Goal: Task Accomplishment & Management: Complete application form

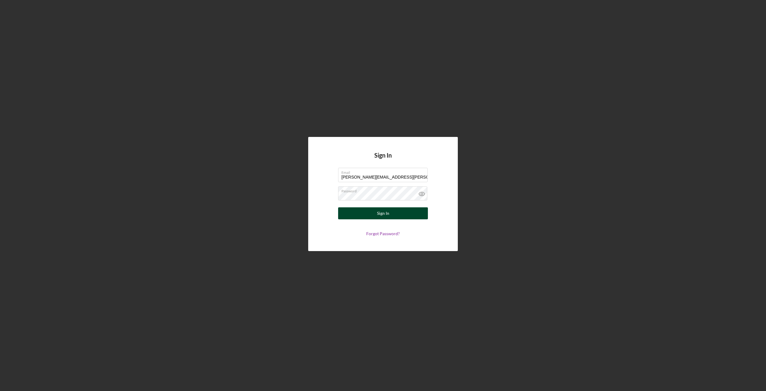
click at [374, 210] on button "Sign In" at bounding box center [383, 213] width 90 height 12
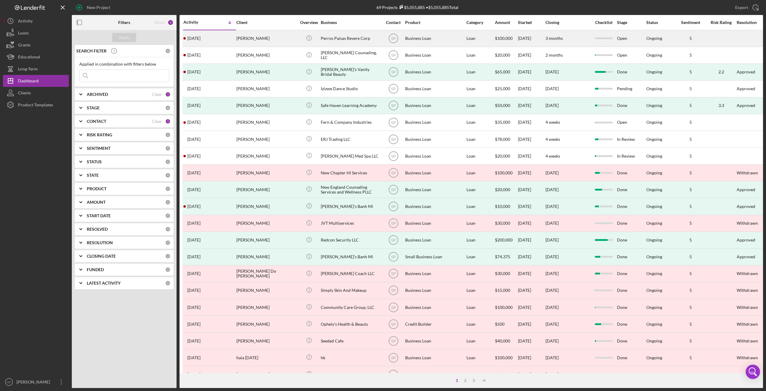
click at [251, 40] on div "[PERSON_NAME]" at bounding box center [266, 39] width 60 height 16
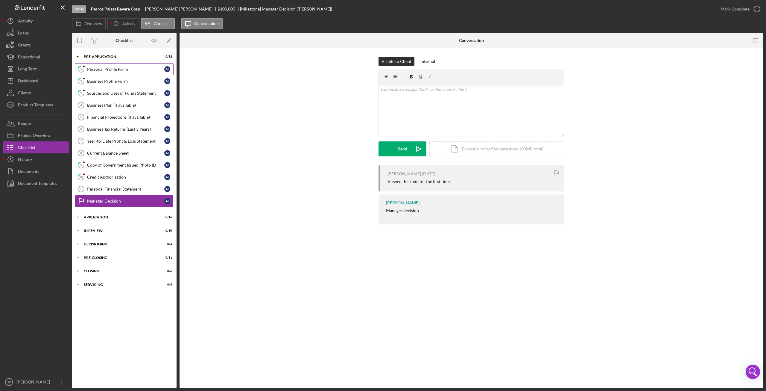
click at [91, 69] on div "Personal Profile Form" at bounding box center [125, 69] width 77 height 5
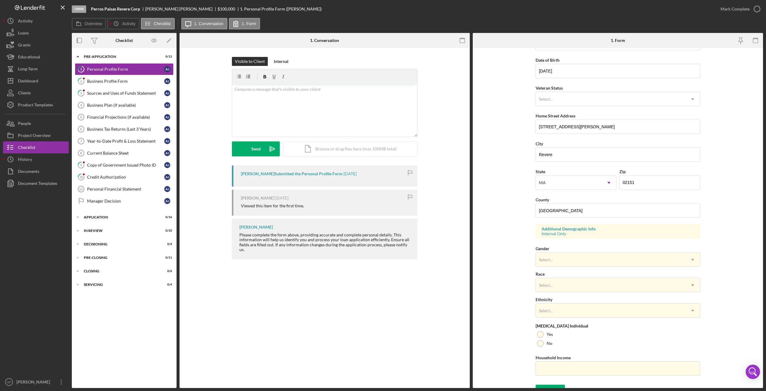
scroll to position [58, 0]
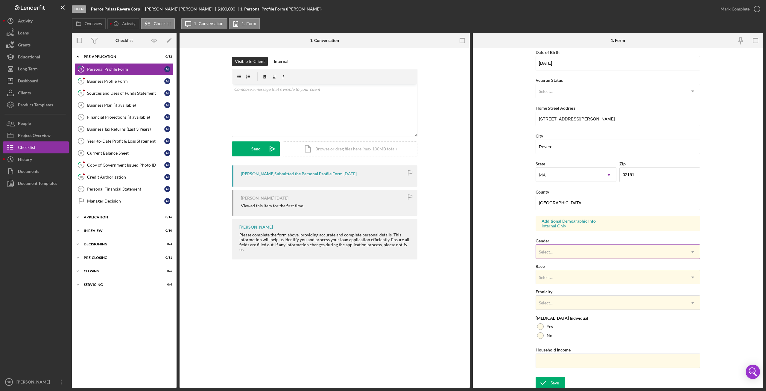
click at [572, 252] on div "Select..." at bounding box center [611, 252] width 150 height 14
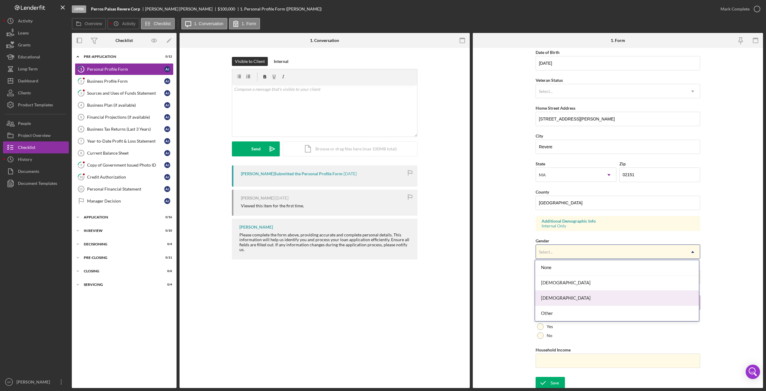
click at [562, 297] on div "[DEMOGRAPHIC_DATA]" at bounding box center [617, 297] width 164 height 15
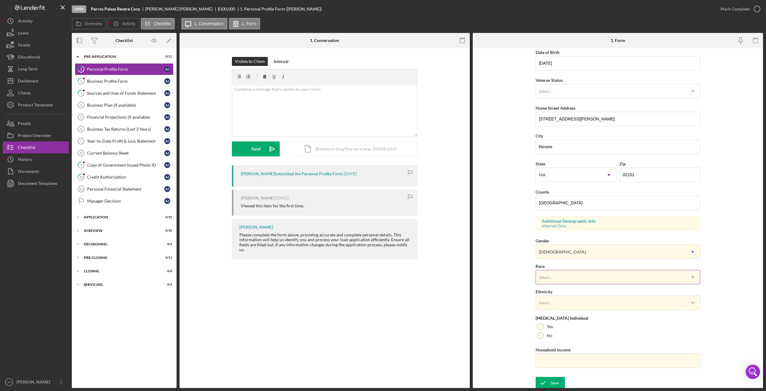
click at [563, 276] on div "Select..." at bounding box center [611, 277] width 150 height 14
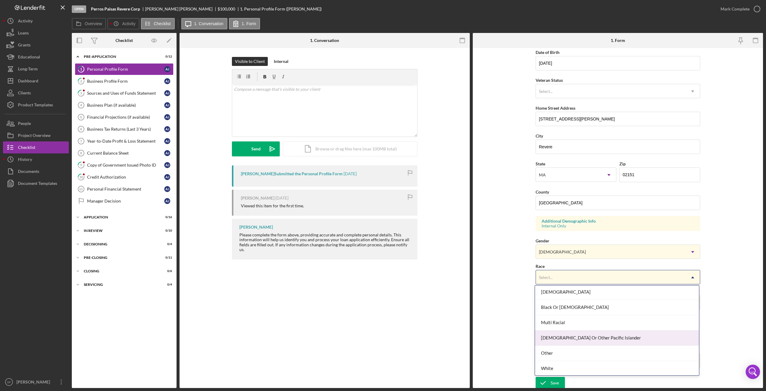
scroll to position [0, 0]
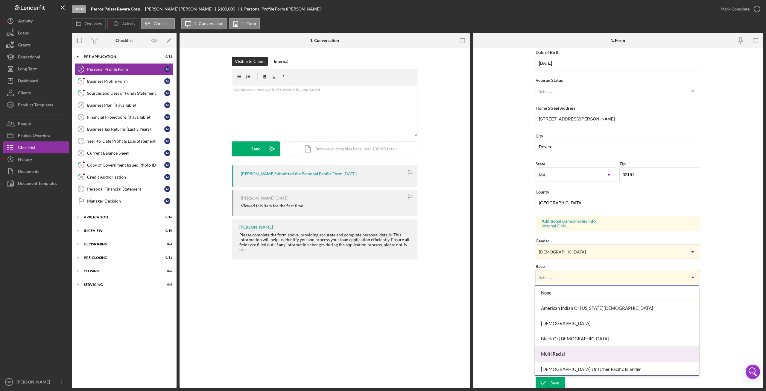
click at [600, 353] on div "Multi Racial" at bounding box center [617, 353] width 164 height 15
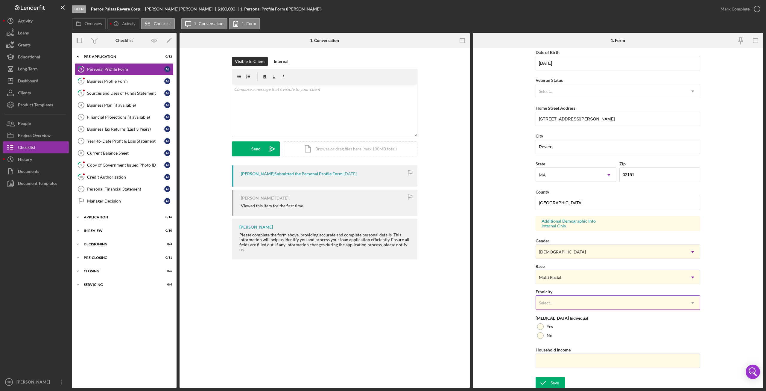
click at [568, 303] on div "Select..." at bounding box center [611, 303] width 150 height 14
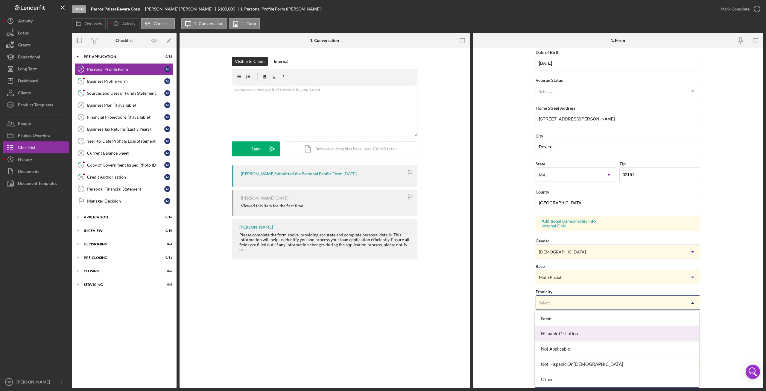
click at [575, 335] on div "Hispanic Or Latino" at bounding box center [617, 333] width 164 height 15
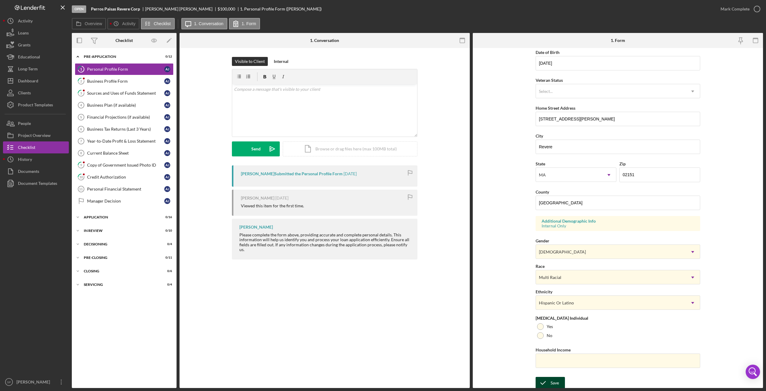
click at [549, 381] on icon "submit" at bounding box center [543, 382] width 15 height 15
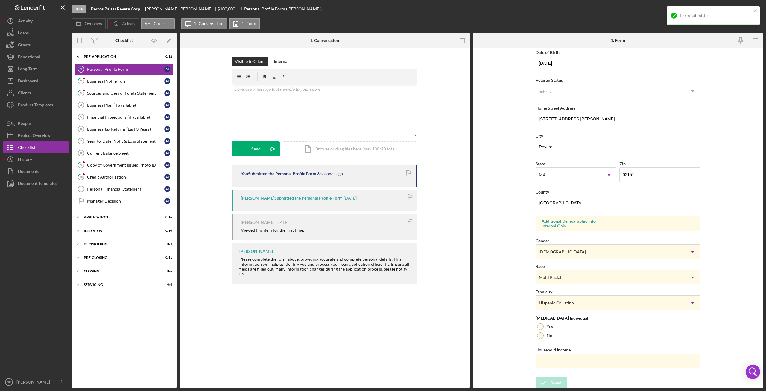
click at [726, 85] on form "First Name [PERSON_NAME] Middle Name Last Name [PERSON_NAME] Job Title Owner Da…" at bounding box center [618, 218] width 290 height 340
click at [757, 9] on icon "button" at bounding box center [757, 8] width 15 height 15
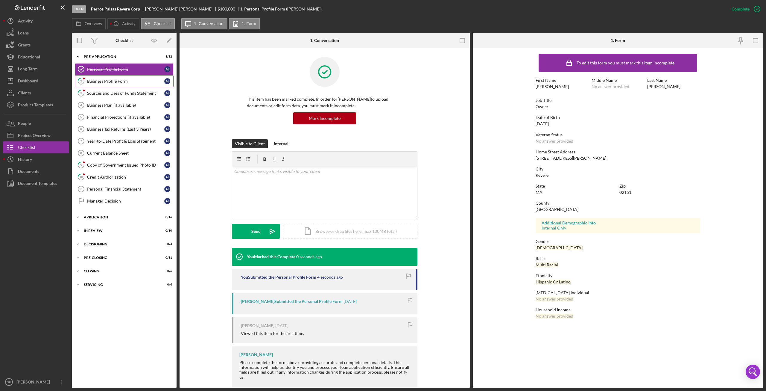
click at [121, 77] on link "2 Business Profile Form A J" at bounding box center [124, 81] width 99 height 12
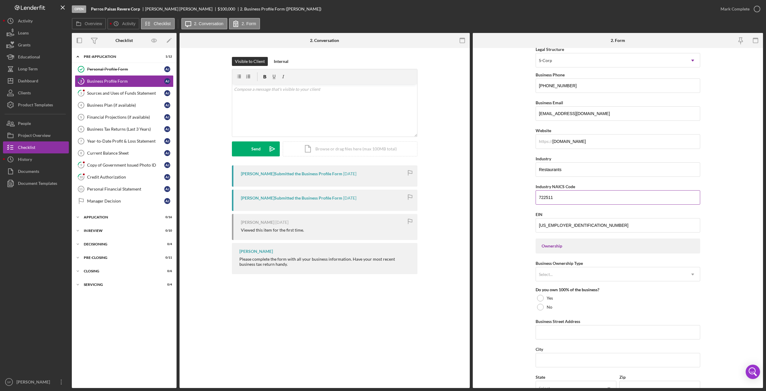
scroll to position [90, 0]
click at [580, 168] on input "Restaurants" at bounding box center [618, 168] width 165 height 14
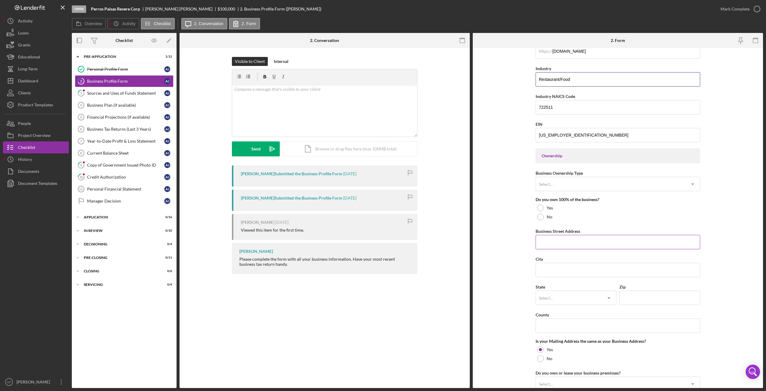
scroll to position [180, 0]
type input "Restaurant/Food"
click at [566, 182] on div "Select..." at bounding box center [611, 184] width 150 height 14
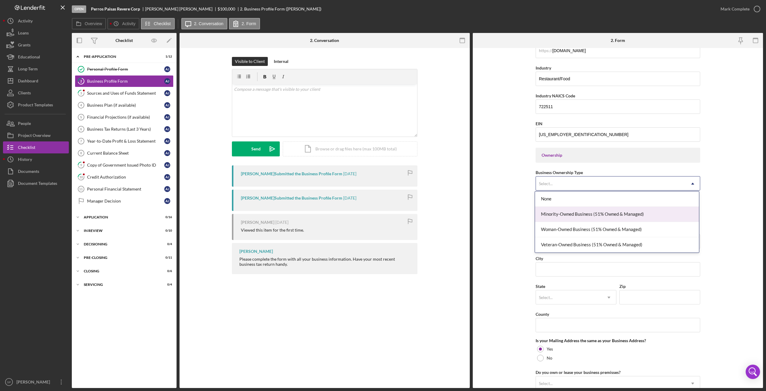
click at [611, 214] on div "Minority-Owned Business (51% Owned & Managed)" at bounding box center [617, 214] width 164 height 15
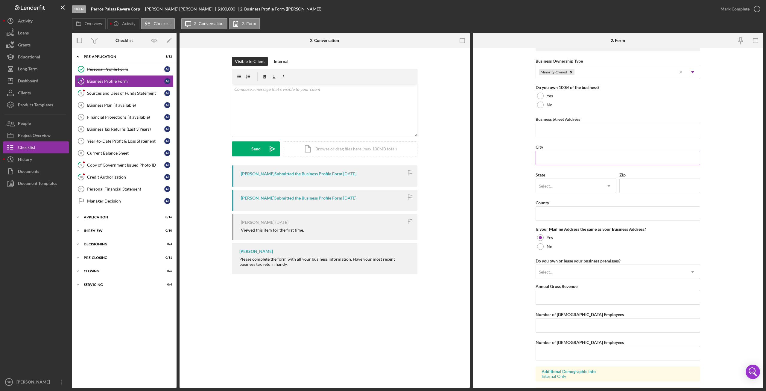
scroll to position [141, 0]
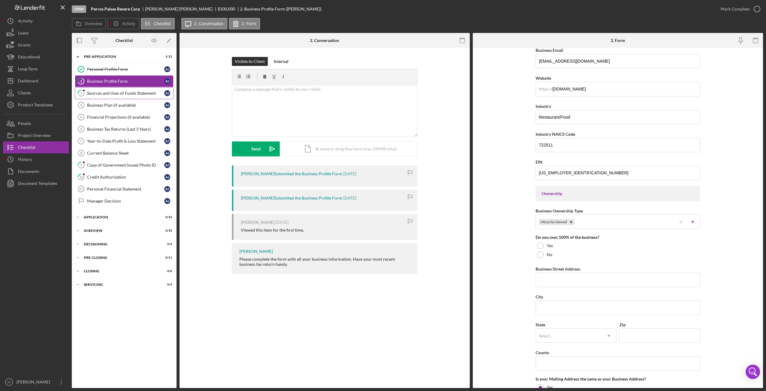
click at [115, 98] on link "3 Sources and Uses of Funds Statement A J" at bounding box center [124, 93] width 99 height 12
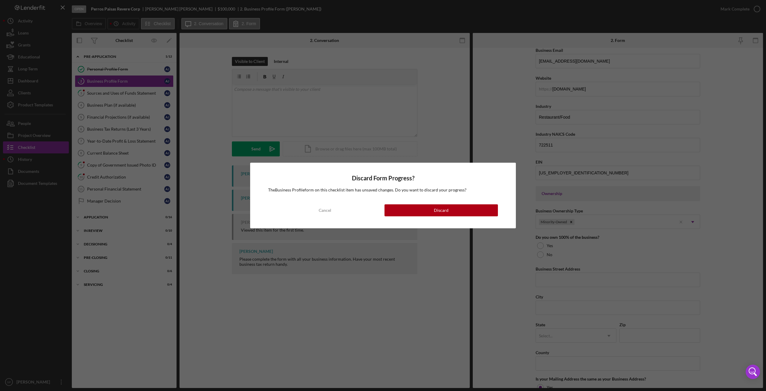
click at [426, 212] on button "Discard" at bounding box center [441, 210] width 113 height 12
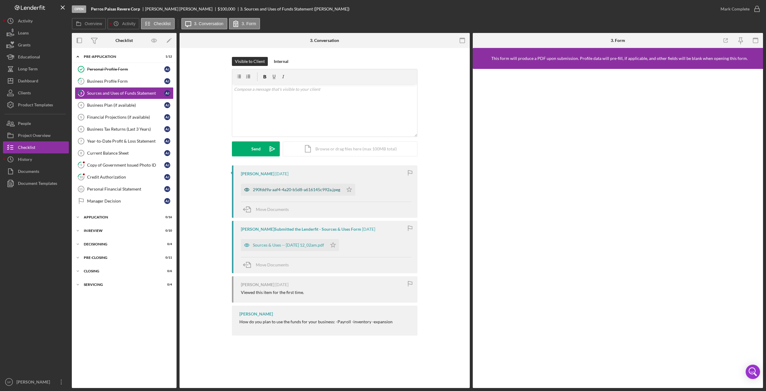
click at [289, 188] on div "290fdd9a-aaf4-4a20-b5d8-a616145c992a.jpeg" at bounding box center [296, 189] width 87 height 5
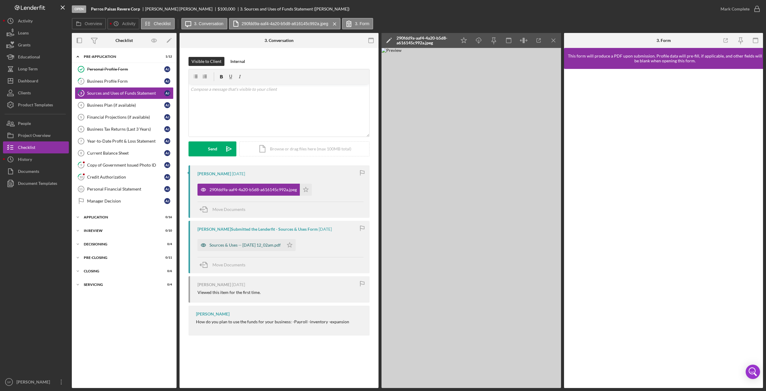
click at [252, 245] on div "Sources & Uses -- [DATE] 12_02am.pdf" at bounding box center [245, 244] width 71 height 5
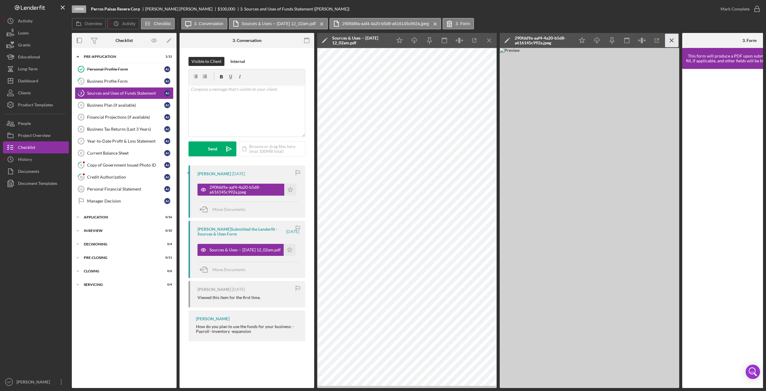
click at [673, 40] on icon "Icon/Menu Close" at bounding box center [671, 40] width 13 height 13
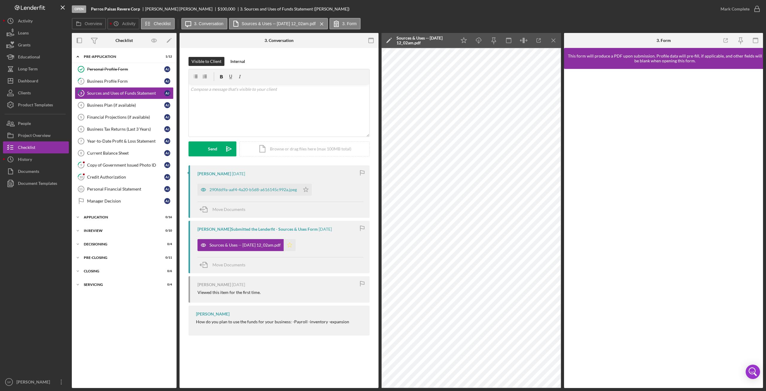
click at [296, 246] on icon "Icon/Star" at bounding box center [290, 245] width 12 height 12
click at [756, 7] on icon "button" at bounding box center [757, 8] width 15 height 15
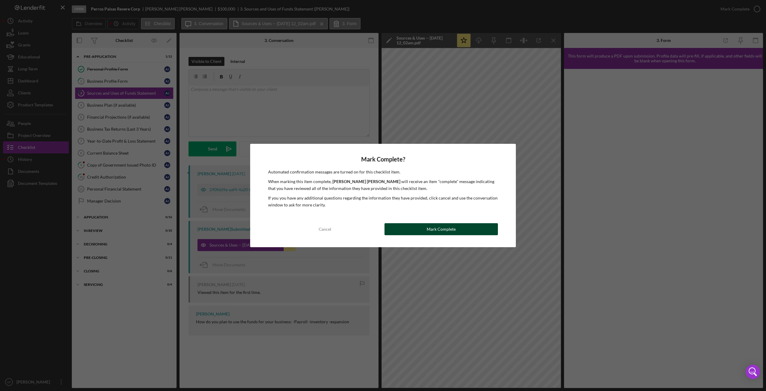
click at [450, 228] on div "Mark Complete" at bounding box center [441, 229] width 29 height 12
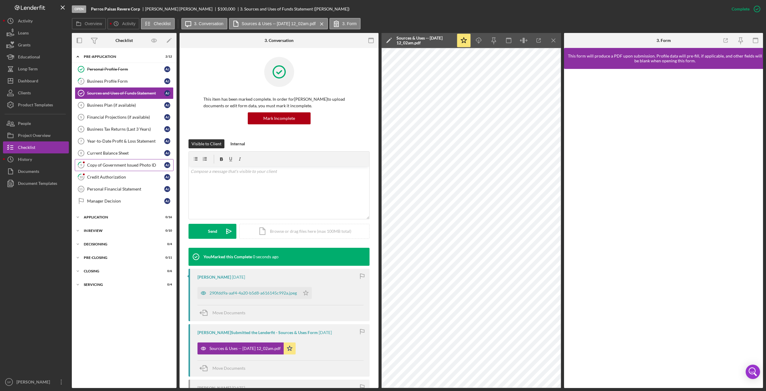
click at [98, 167] on link "9 Copy of Government Issued Photo ID A J" at bounding box center [124, 165] width 99 height 12
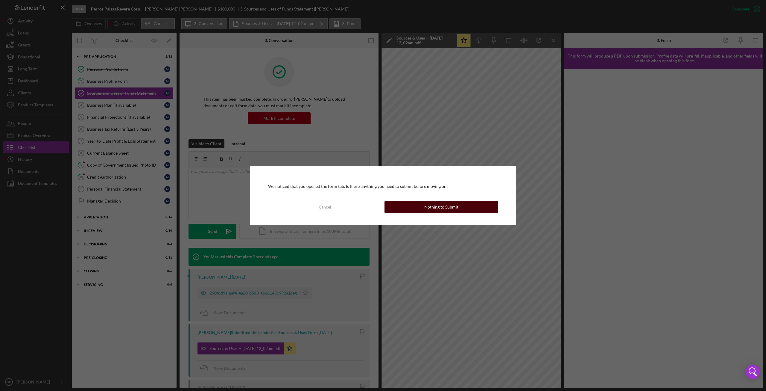
click at [433, 207] on div "Nothing to Submit" at bounding box center [441, 207] width 34 height 12
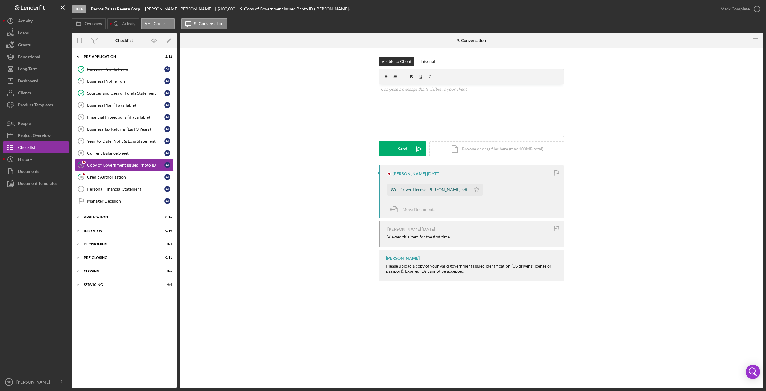
click at [429, 191] on div "Driver License [PERSON_NAME].pdf" at bounding box center [434, 189] width 68 height 5
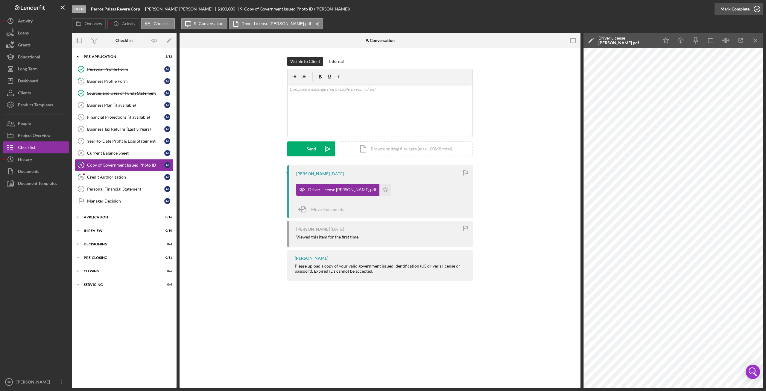
click at [757, 12] on circle "button" at bounding box center [757, 9] width 6 height 6
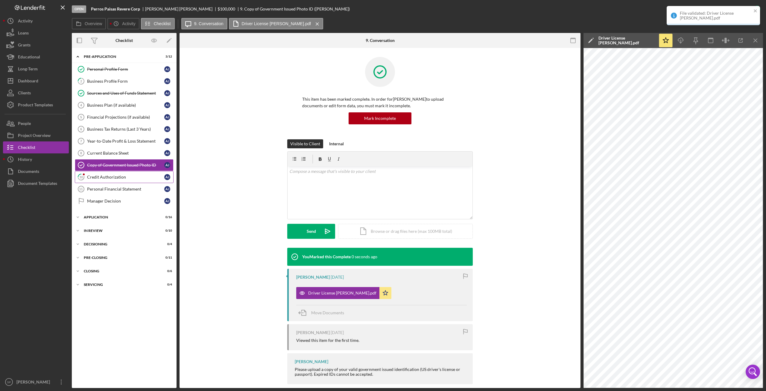
click at [135, 177] on div "Credit Authorization" at bounding box center [125, 176] width 77 height 5
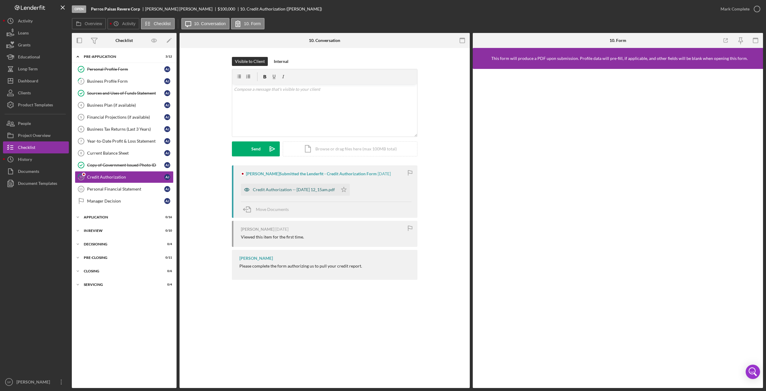
click at [306, 192] on div "Credit Authorization -- [DATE] 12_15am.pdf" at bounding box center [289, 189] width 97 height 12
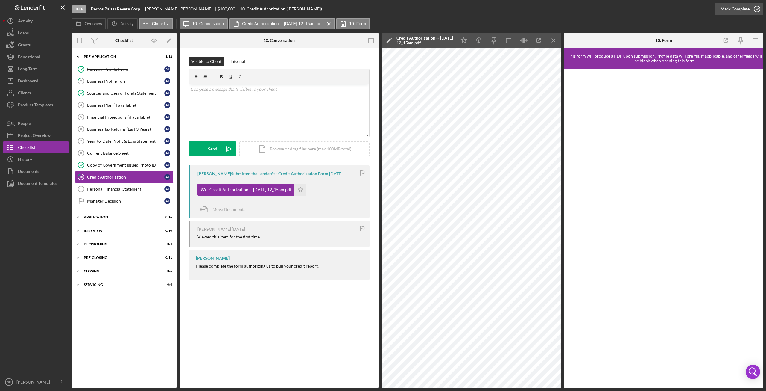
click at [760, 8] on icon "button" at bounding box center [757, 8] width 15 height 15
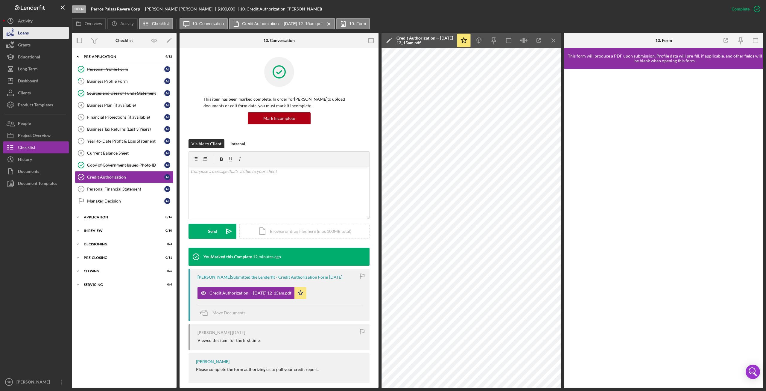
click at [33, 31] on button "Loans" at bounding box center [36, 33] width 66 height 12
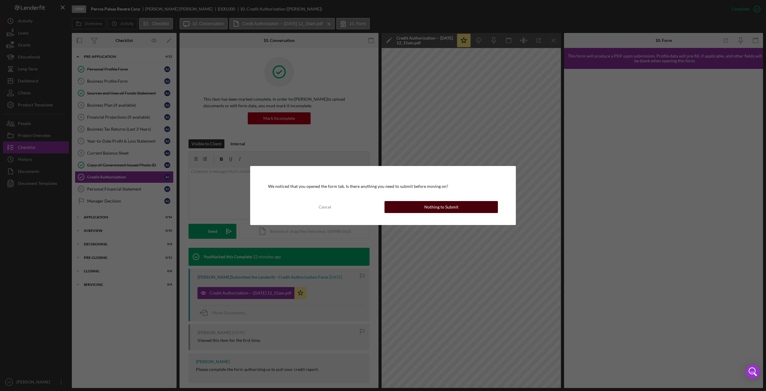
click at [444, 209] on div "Nothing to Submit" at bounding box center [441, 207] width 34 height 12
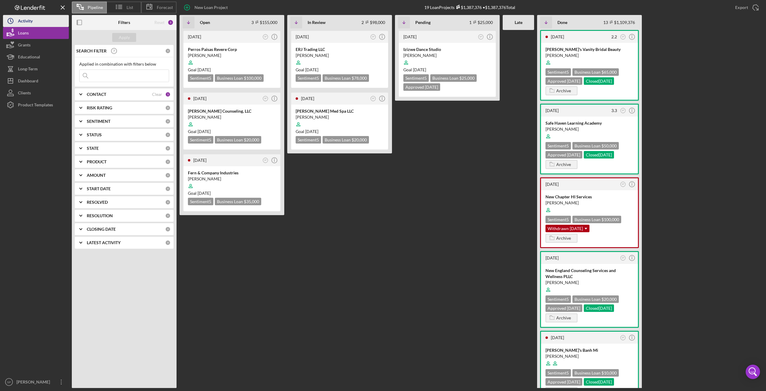
click at [37, 20] on button "Icon/History Activity" at bounding box center [36, 21] width 66 height 12
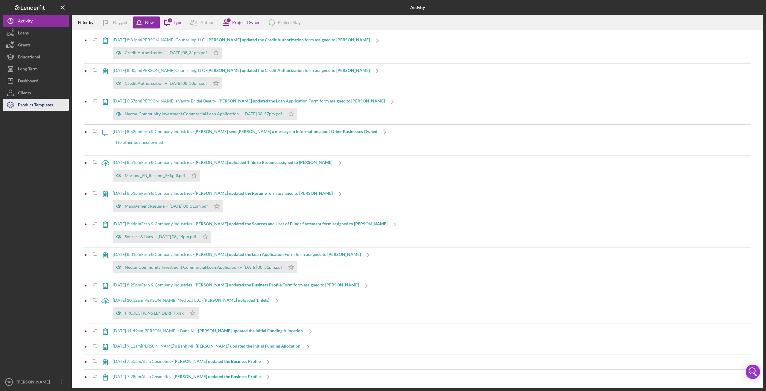
click at [28, 105] on div "Product Templates" at bounding box center [35, 105] width 35 height 13
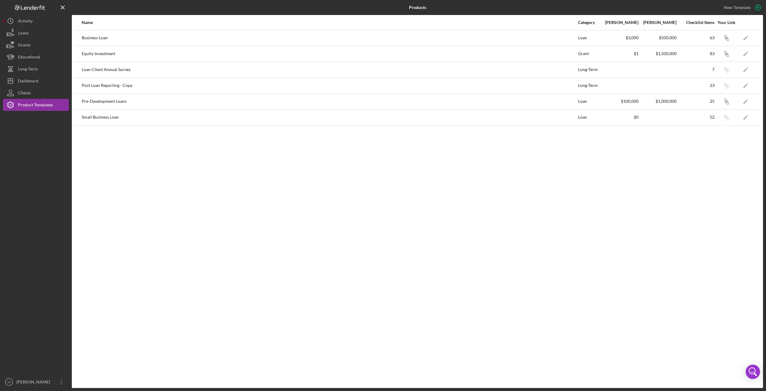
drag, startPoint x: 717, startPoint y: 139, endPoint x: 727, endPoint y: 129, distance: 13.5
click at [719, 138] on div "Name Category Min Amount Max Amount Checklist Items Your Link Business Loan Loa…" at bounding box center [417, 201] width 691 height 373
click at [725, 39] on icon "button" at bounding box center [727, 39] width 4 height 4
drag, startPoint x: 463, startPoint y: 204, endPoint x: 465, endPoint y: 200, distance: 3.9
click at [463, 203] on div "Name Category Min Amount Max Amount Checklist Items Your Link Business Loan Loa…" at bounding box center [417, 201] width 691 height 373
